Goal: Task Accomplishment & Management: Complete application form

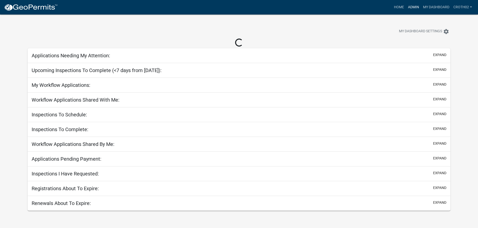
click at [414, 6] on link "Admin" at bounding box center [413, 8] width 15 height 10
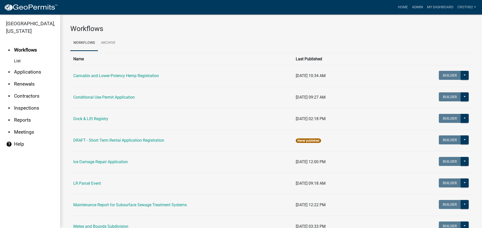
click at [27, 70] on link "arrow_drop_down Applications" at bounding box center [30, 72] width 60 height 12
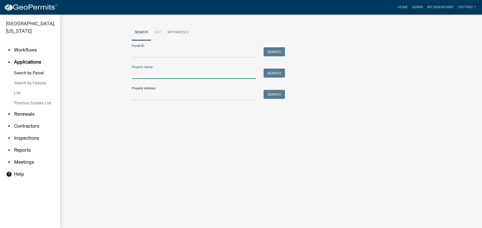
click at [157, 72] on input "Property Owner:" at bounding box center [194, 74] width 124 height 10
type input "[PERSON_NAME]"
click at [271, 70] on button "Search" at bounding box center [273, 73] width 21 height 9
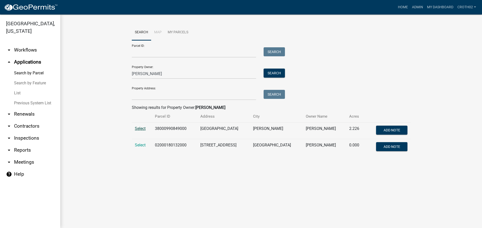
click at [140, 129] on span "Select" at bounding box center [140, 128] width 11 height 5
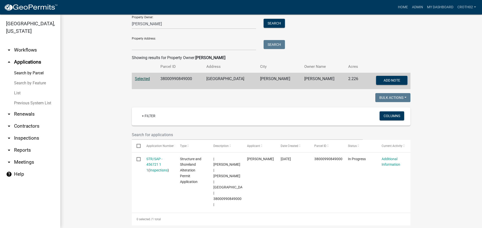
scroll to position [50, 0]
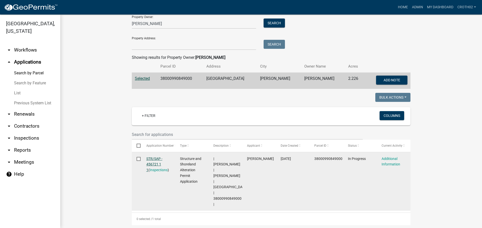
click at [147, 158] on link "STR/SAP - 456721 1 1" at bounding box center [154, 165] width 16 height 16
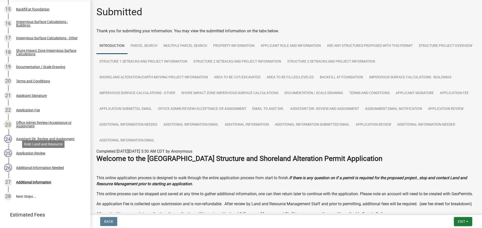
scroll to position [295, 0]
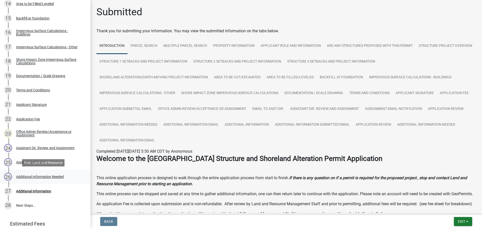
click at [57, 175] on div "Additional Information Needed" at bounding box center [40, 177] width 48 height 4
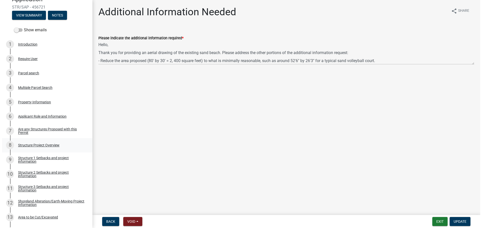
scroll to position [0, 0]
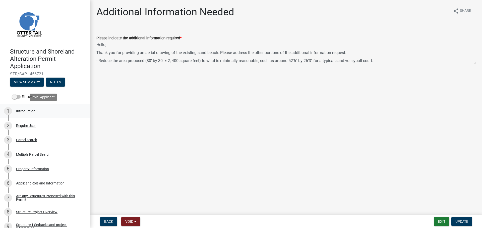
click at [29, 114] on div "1 Introduction" at bounding box center [43, 111] width 78 height 8
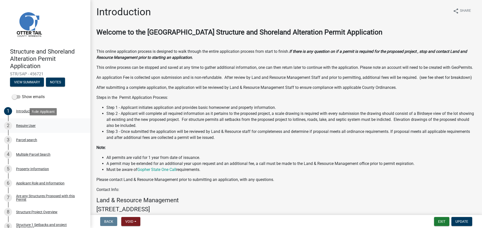
click at [33, 129] on div "2 Require User" at bounding box center [43, 126] width 78 height 8
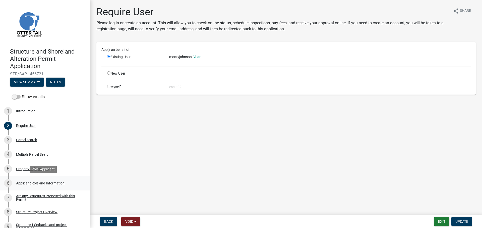
click at [47, 180] on div "6 Applicant Role and Information" at bounding box center [43, 184] width 78 height 8
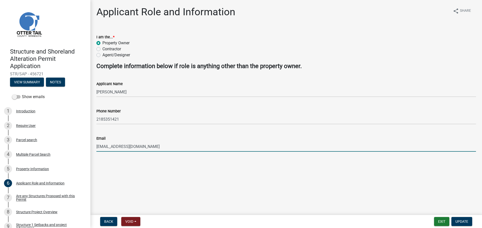
drag, startPoint x: 137, startPoint y: 148, endPoint x: 96, endPoint y: 148, distance: 41.9
click at [96, 148] on div "Email [EMAIL_ADDRESS][DOMAIN_NAME]" at bounding box center [286, 140] width 387 height 23
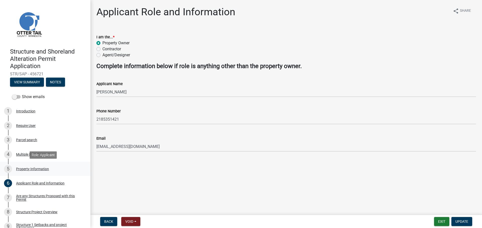
click at [39, 170] on div "Property Information" at bounding box center [32, 170] width 33 height 4
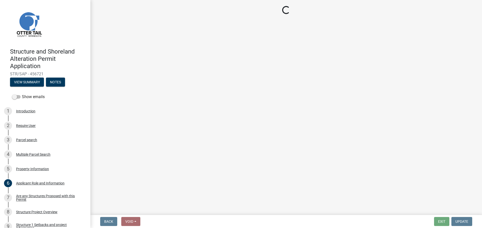
select select "a82b1564-af38-43e9-baf6-c150c44527b7"
select select "9f52d7c9-96dd-4370-b810-ce091165f7c2"
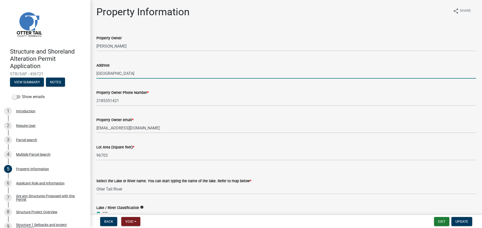
drag, startPoint x: 142, startPoint y: 73, endPoint x: 105, endPoint y: 73, distance: 36.9
click at [105, 73] on input "[GEOGRAPHIC_DATA]" at bounding box center [285, 73] width 379 height 10
click at [230, 185] on select "Select Item... None [PERSON_NAME] 56-031 [PERSON_NAME] 56-118 [PERSON_NAME] 56-…" at bounding box center [285, 189] width 379 height 10
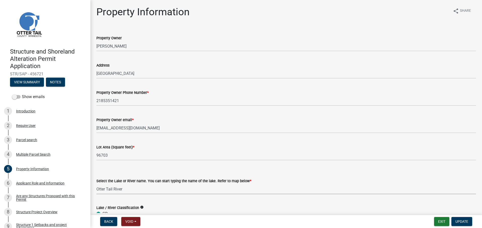
click at [219, 202] on form "Lake / River Classification info GD RD NE AG U & T TRANS" at bounding box center [285, 223] width 379 height 48
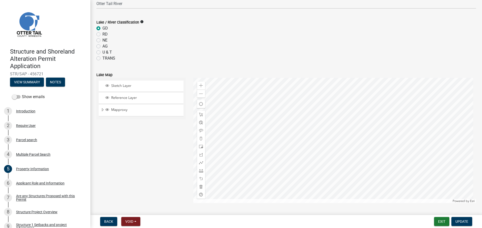
scroll to position [207, 0]
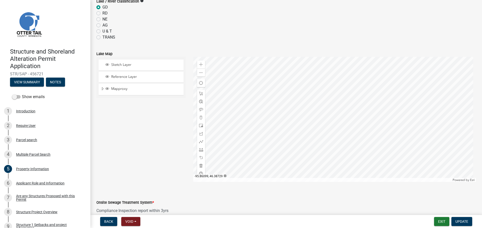
click at [338, 125] on div at bounding box center [334, 119] width 283 height 125
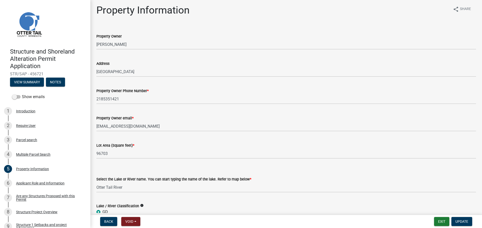
scroll to position [0, 0]
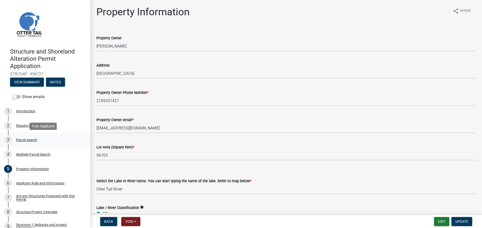
click at [38, 140] on div "3 Parcel search" at bounding box center [43, 140] width 78 height 8
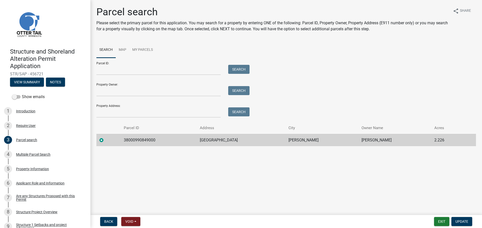
click at [144, 140] on td "38000990849000" at bounding box center [159, 140] width 76 height 12
copy td "38000990849000"
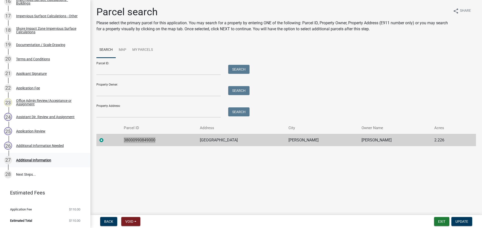
scroll to position [327, 0]
click at [40, 162] on div "Additional Information" at bounding box center [33, 161] width 35 height 4
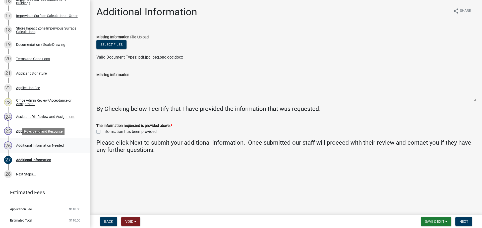
click at [41, 146] on div "Additional Information Needed" at bounding box center [40, 146] width 48 height 4
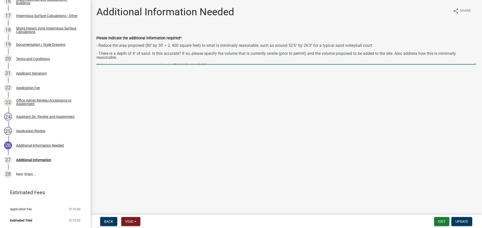
scroll to position [9, 0]
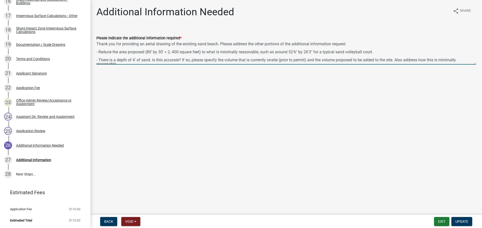
drag, startPoint x: 289, startPoint y: 60, endPoint x: 312, endPoint y: 52, distance: 24.5
click at [312, 52] on textarea "Hello, Thank you for providing an aerial drawing of the existing sand beach. Pl…" at bounding box center [285, 53] width 379 height 24
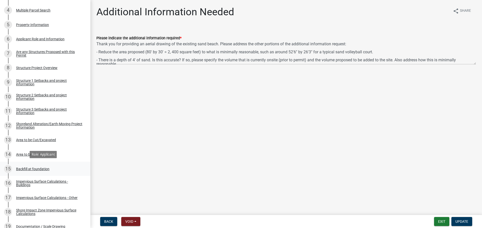
scroll to position [145, 0]
click at [46, 152] on div "Area to be Filled/Leveled" at bounding box center [35, 154] width 38 height 4
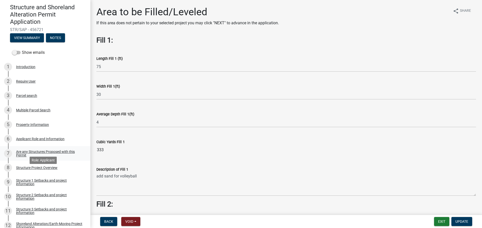
scroll to position [0, 0]
